Goal: Task Accomplishment & Management: Complete application form

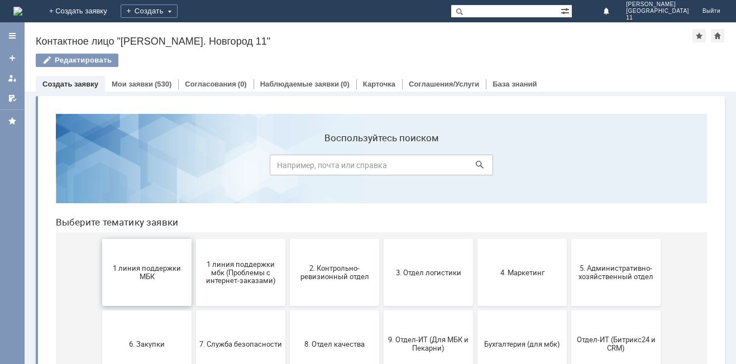
click at [170, 270] on span "1 линия поддержки МБК" at bounding box center [147, 272] width 83 height 17
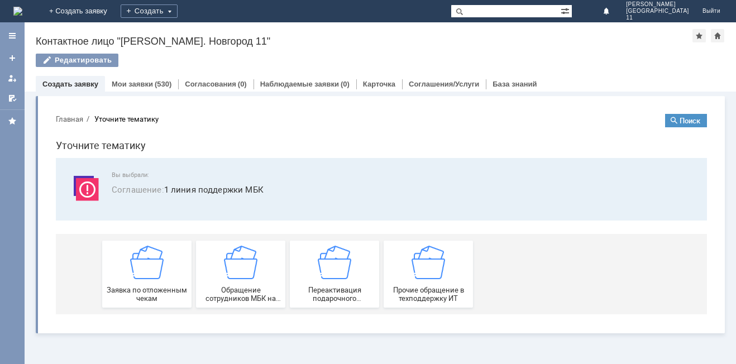
click at [170, 270] on div "Заявка по отложенным чекам" at bounding box center [147, 274] width 83 height 57
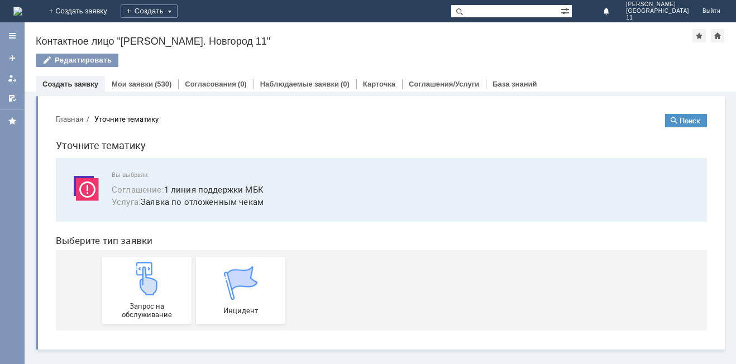
click at [170, 270] on div "Запрос на обслуживание" at bounding box center [147, 290] width 83 height 57
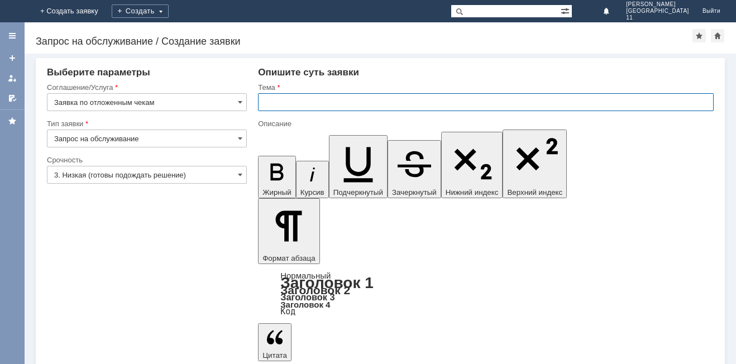
click at [308, 104] on input "text" at bounding box center [485, 102] width 455 height 18
type input "прошу удалить отложенный чек"
click at [379, 107] on input "прошу удалить отложенный чек" at bounding box center [485, 102] width 455 height 18
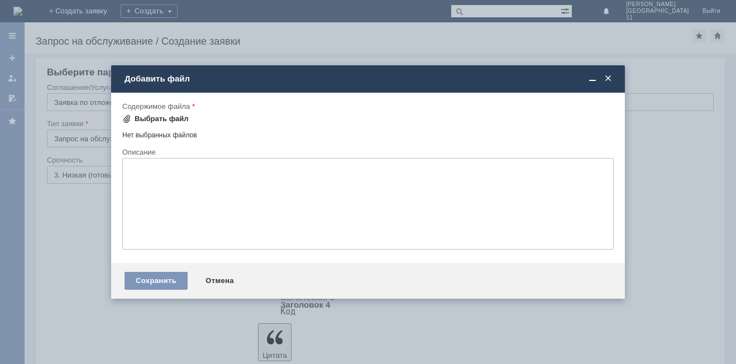
click at [170, 117] on div "Выбрать файл" at bounding box center [162, 118] width 54 height 9
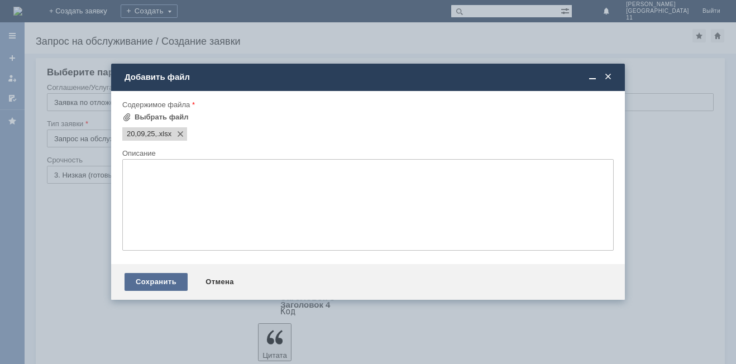
click at [156, 275] on div "Сохранить" at bounding box center [155, 282] width 63 height 18
